Goal: Communication & Community: Answer question/provide support

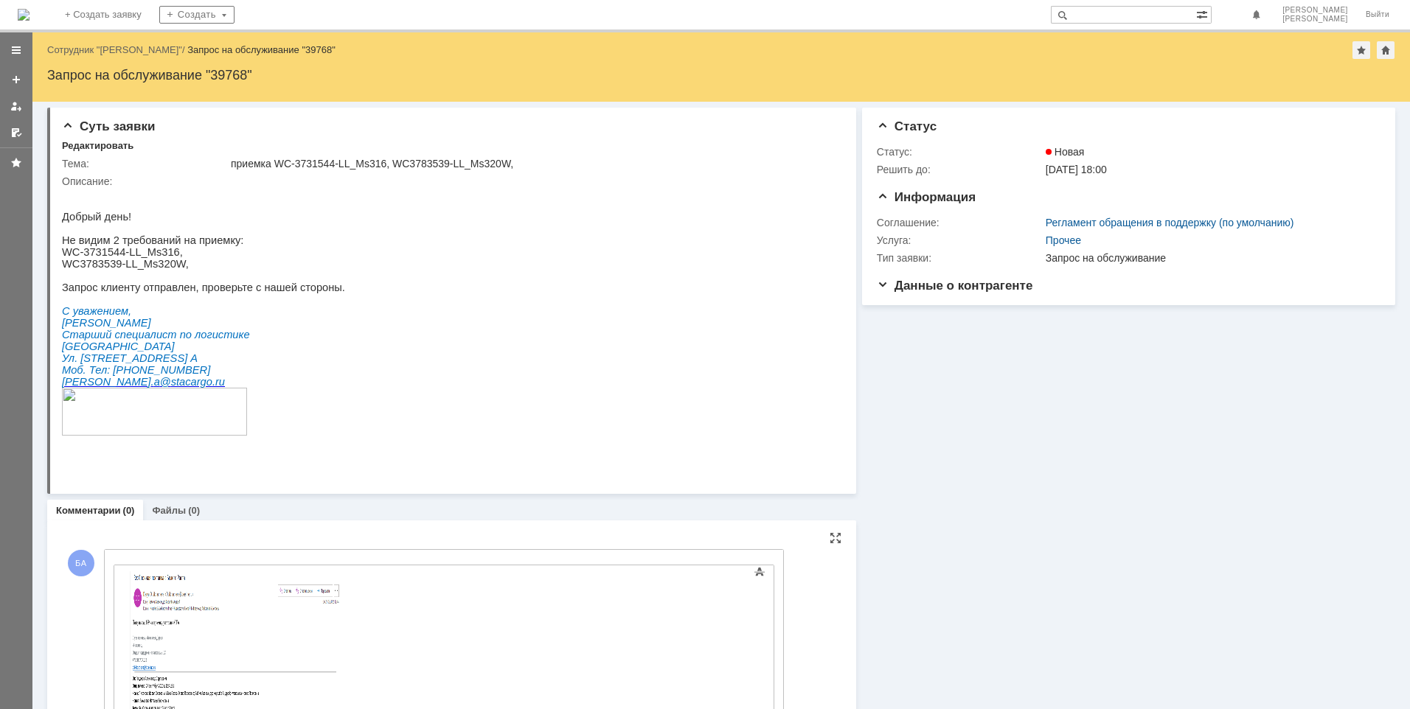
click at [206, 554] on div "Внимание! Основные параметры Текст Жирный Курсив Подчеркнутый Зачеркнутый Нижни…" at bounding box center [444, 675] width 678 height 251
click at [120, 558] on div "Основные параметры Текст Жирный Курсив Подчеркнутый Зачеркнутый Нижний индекс В…" at bounding box center [444, 676] width 661 height 242
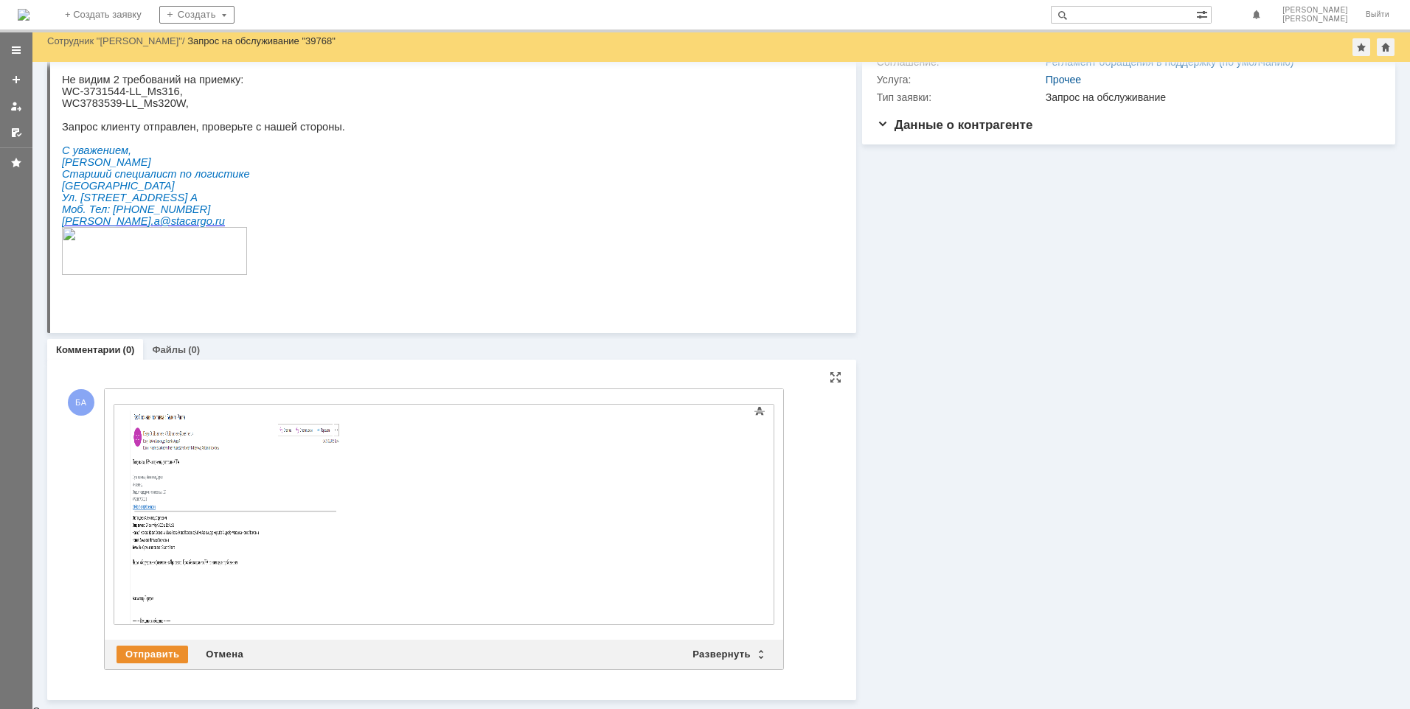
scroll to position [119, 0]
click at [153, 661] on div "Отправить" at bounding box center [153, 657] width 72 height 18
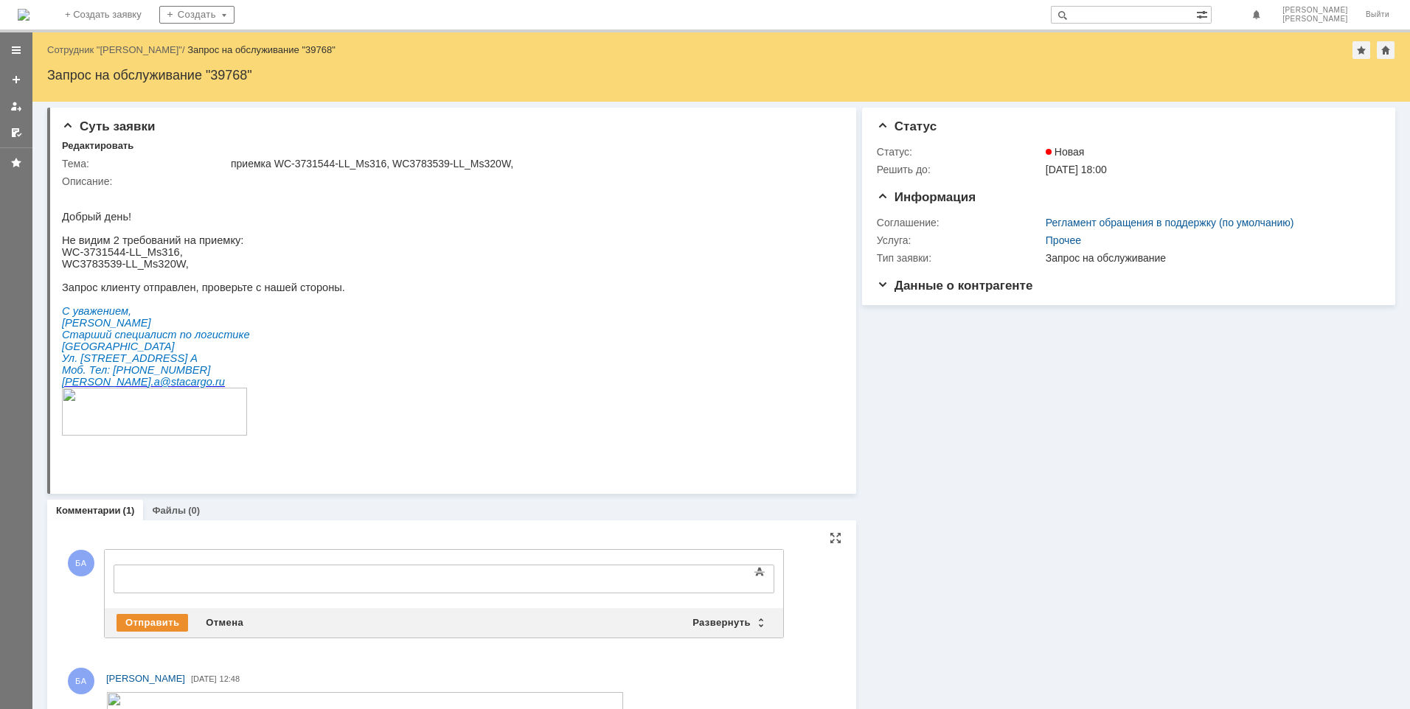
scroll to position [0, 0]
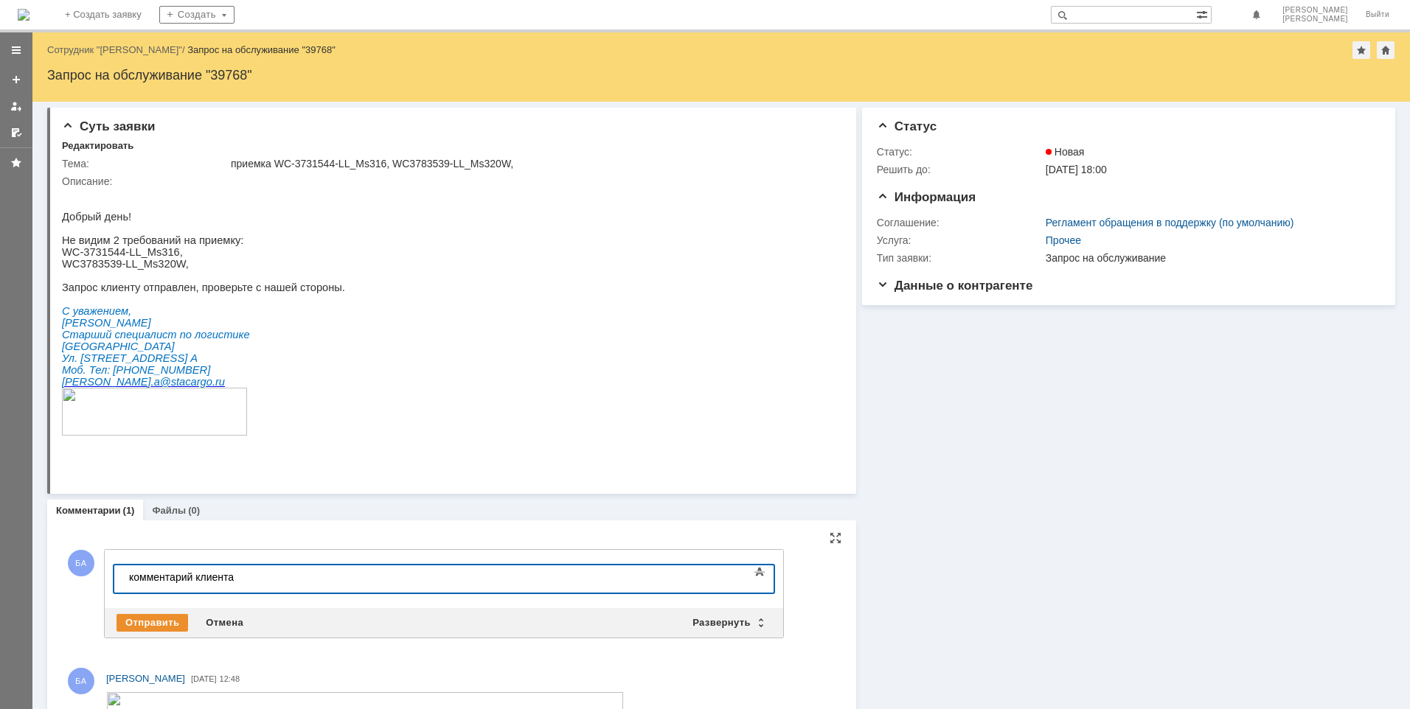
click at [252, 580] on div "комментарий клиента" at bounding box center [233, 577] width 209 height 12
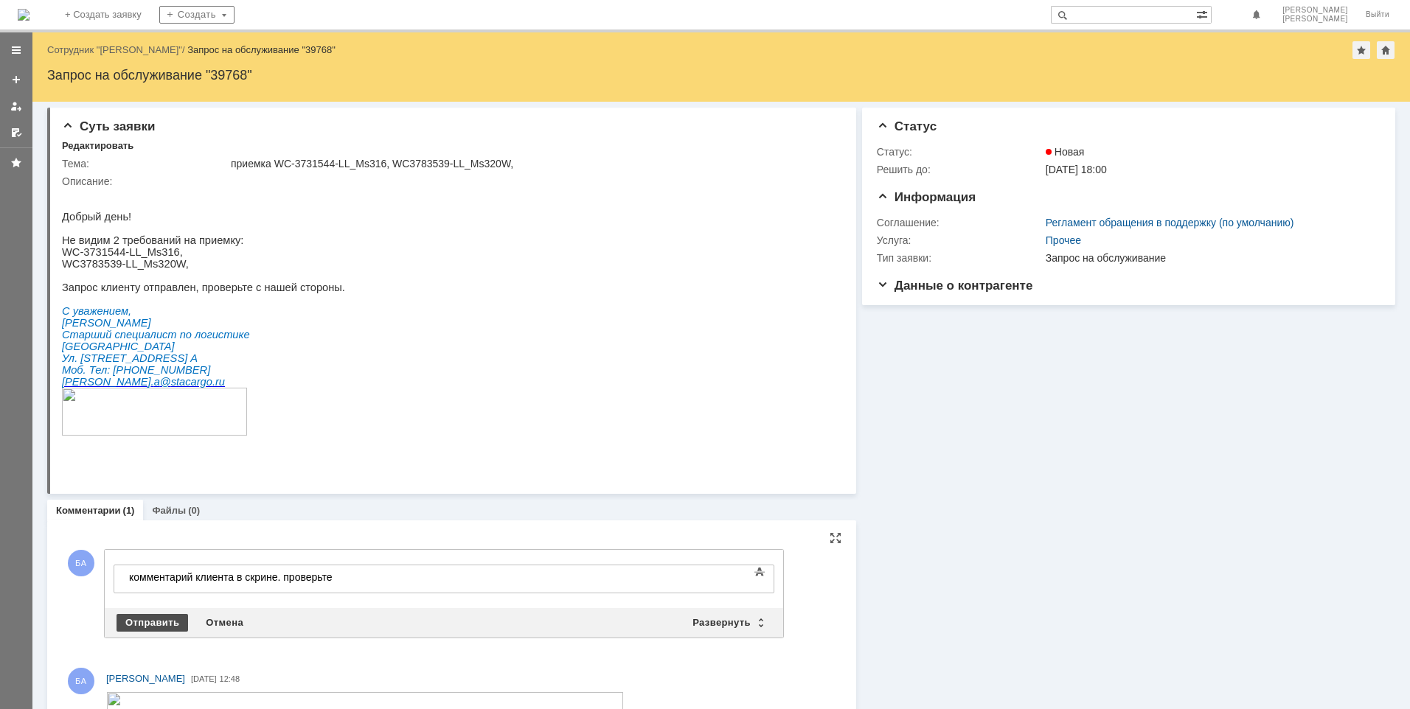
click at [141, 619] on div "Отправить" at bounding box center [153, 623] width 72 height 18
click at [153, 619] on div "Отправить" at bounding box center [153, 623] width 72 height 18
